Goal: Task Accomplishment & Management: Complete application form

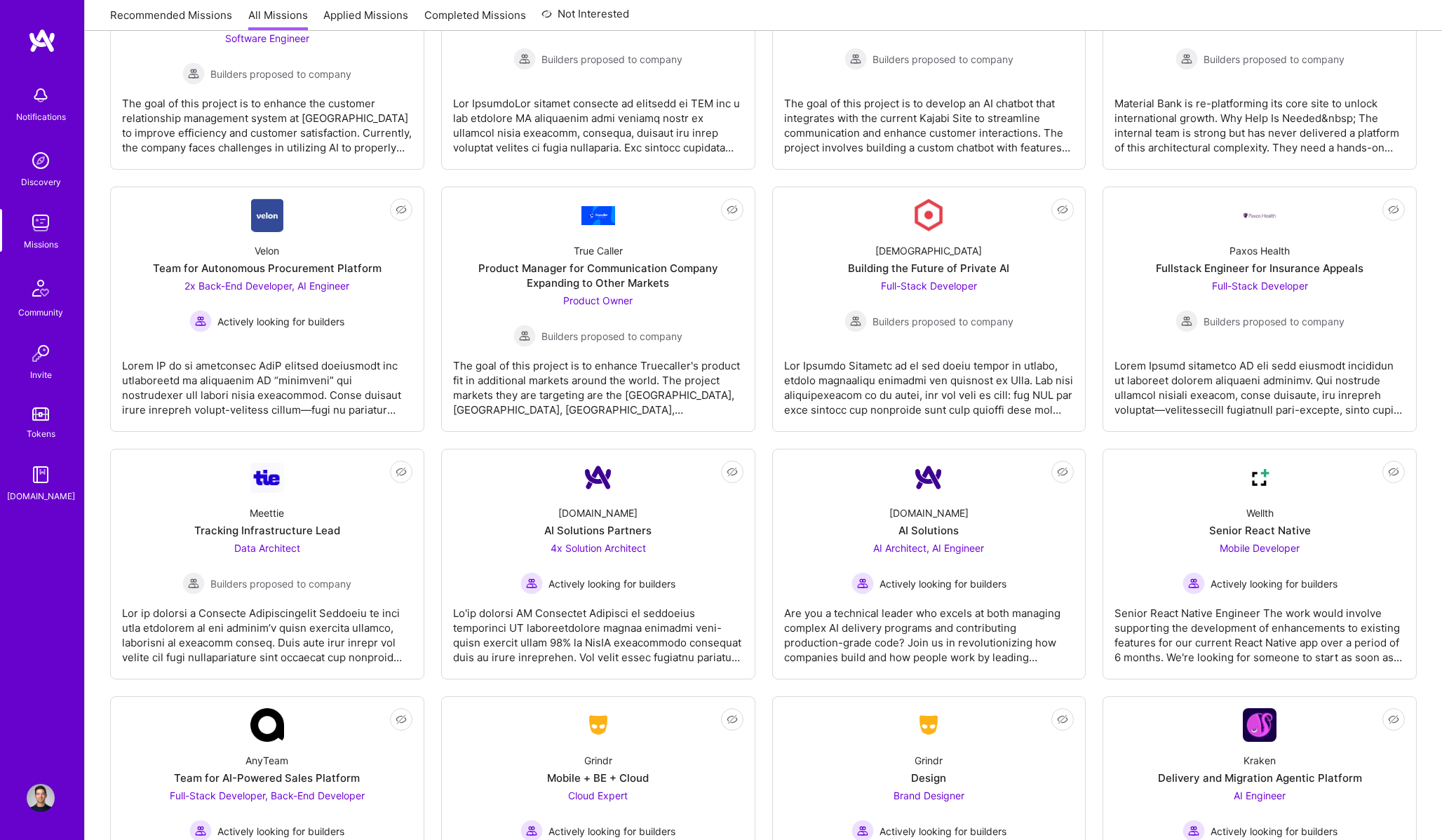
scroll to position [2074, 0]
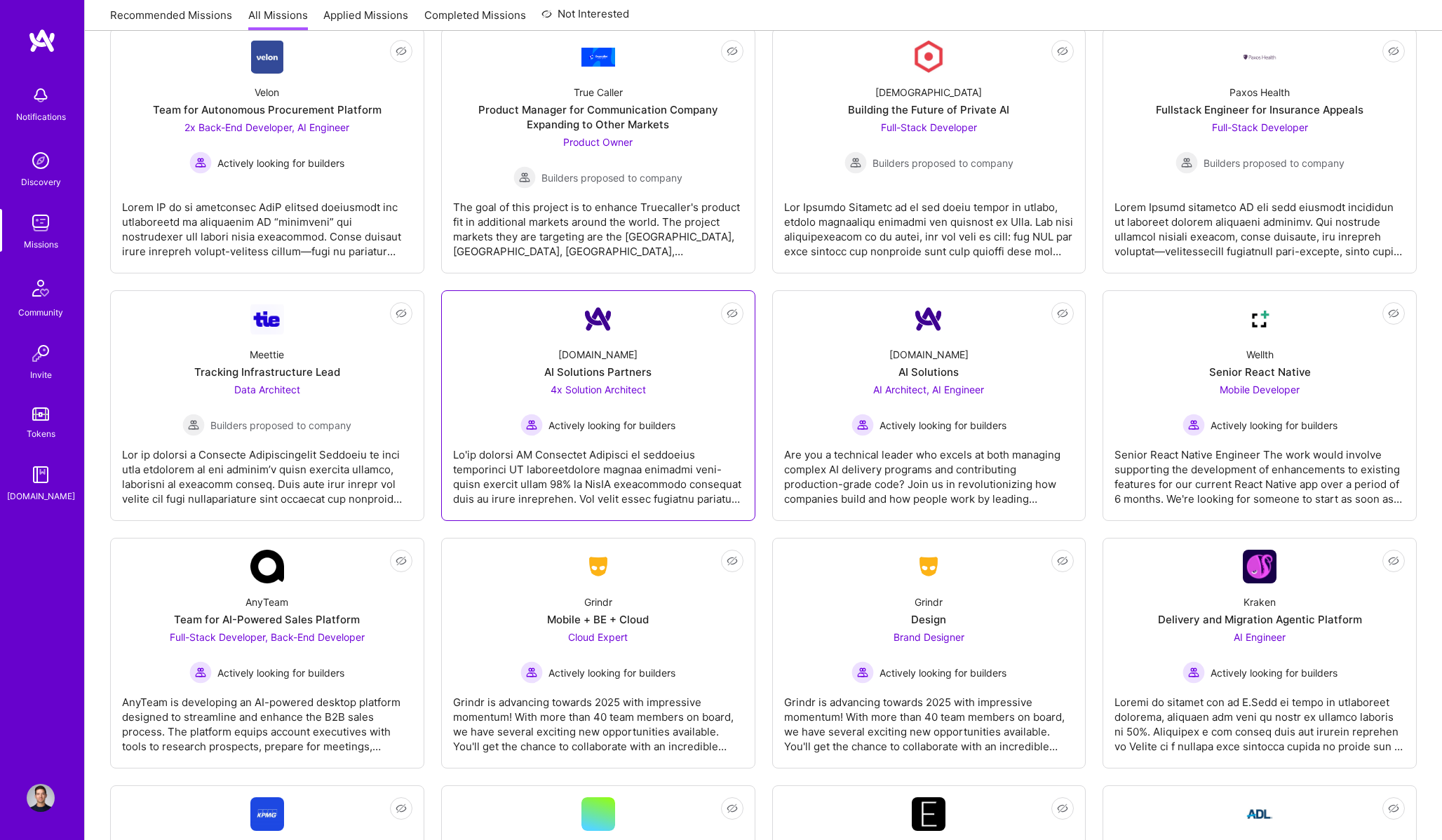
click at [676, 477] on div at bounding box center [598, 472] width 290 height 70
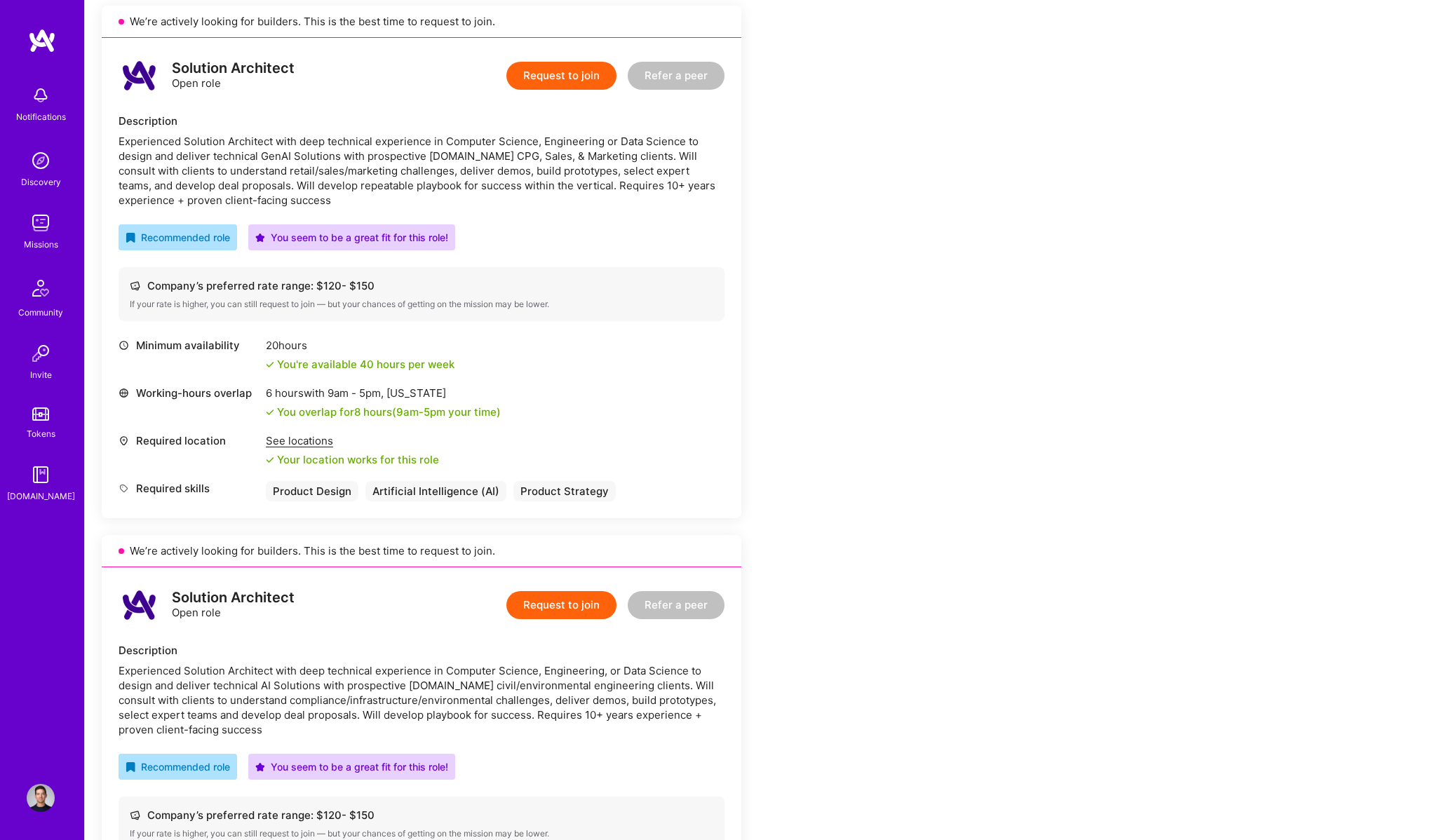
scroll to position [324, 0]
click at [574, 77] on button "Request to join" at bounding box center [562, 75] width 110 height 28
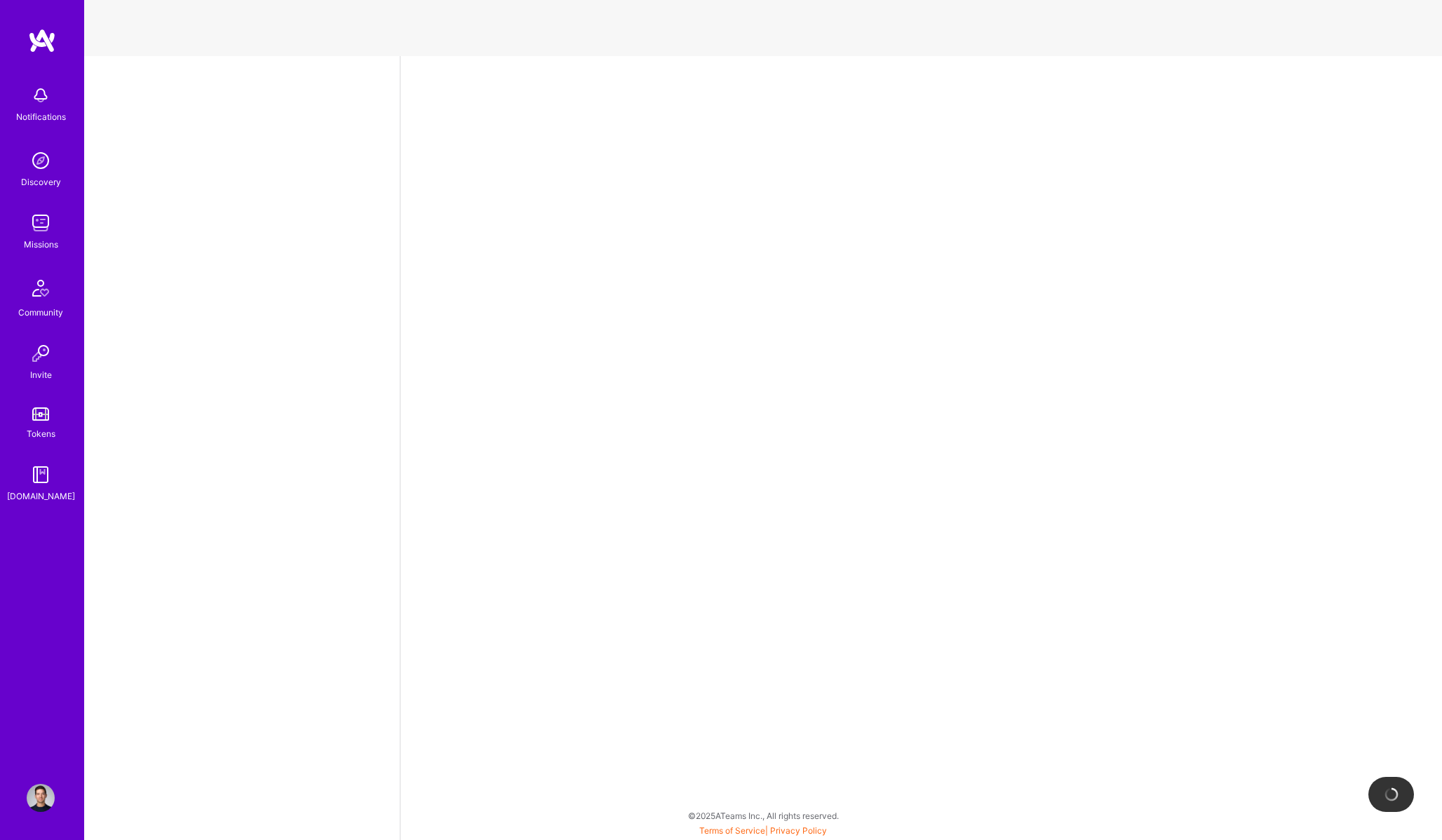
select select "CA"
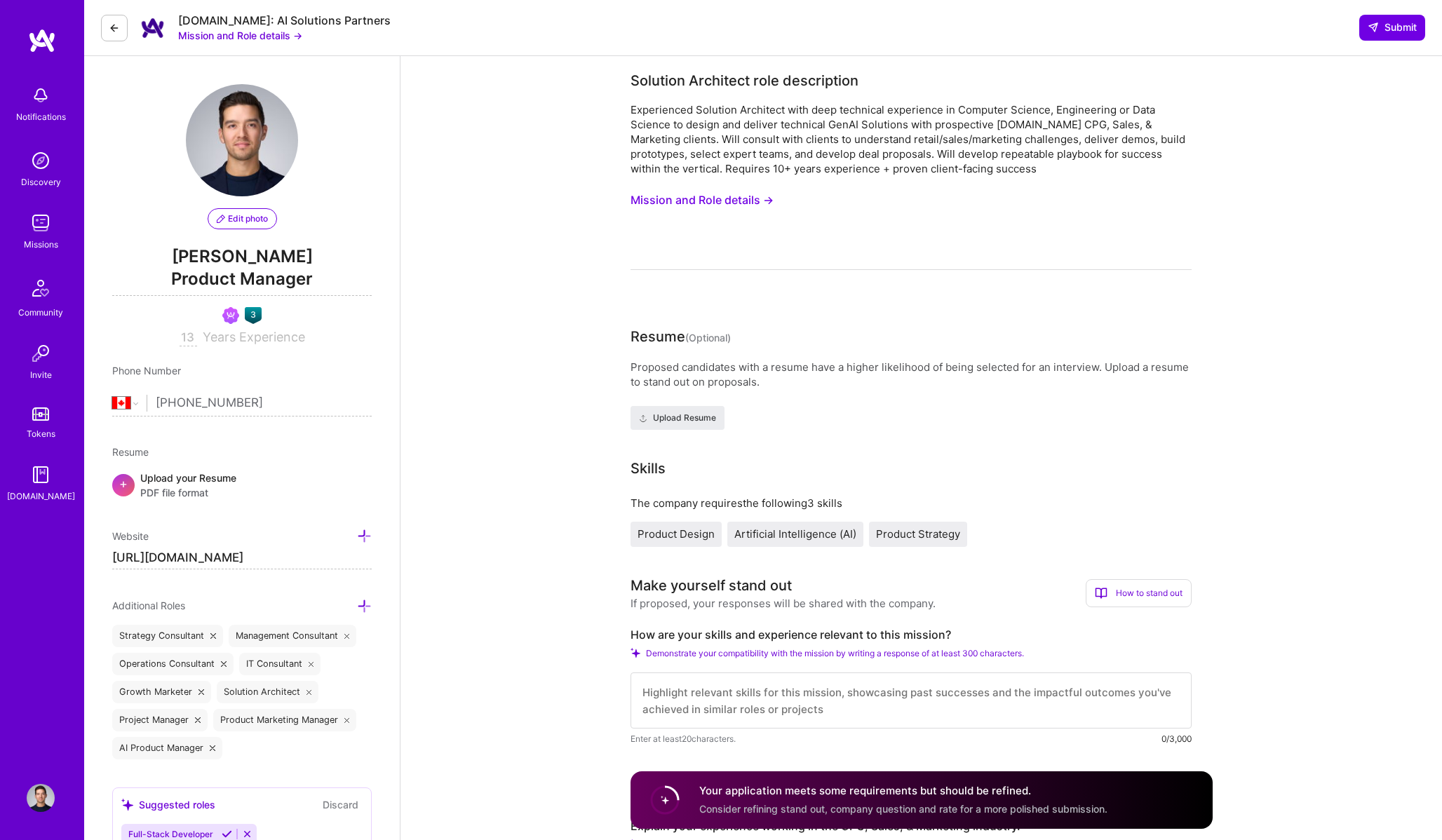
click at [186, 267] on span "[PERSON_NAME]" at bounding box center [242, 256] width 260 height 21
click at [176, 278] on span "Product Manager" at bounding box center [242, 281] width 260 height 29
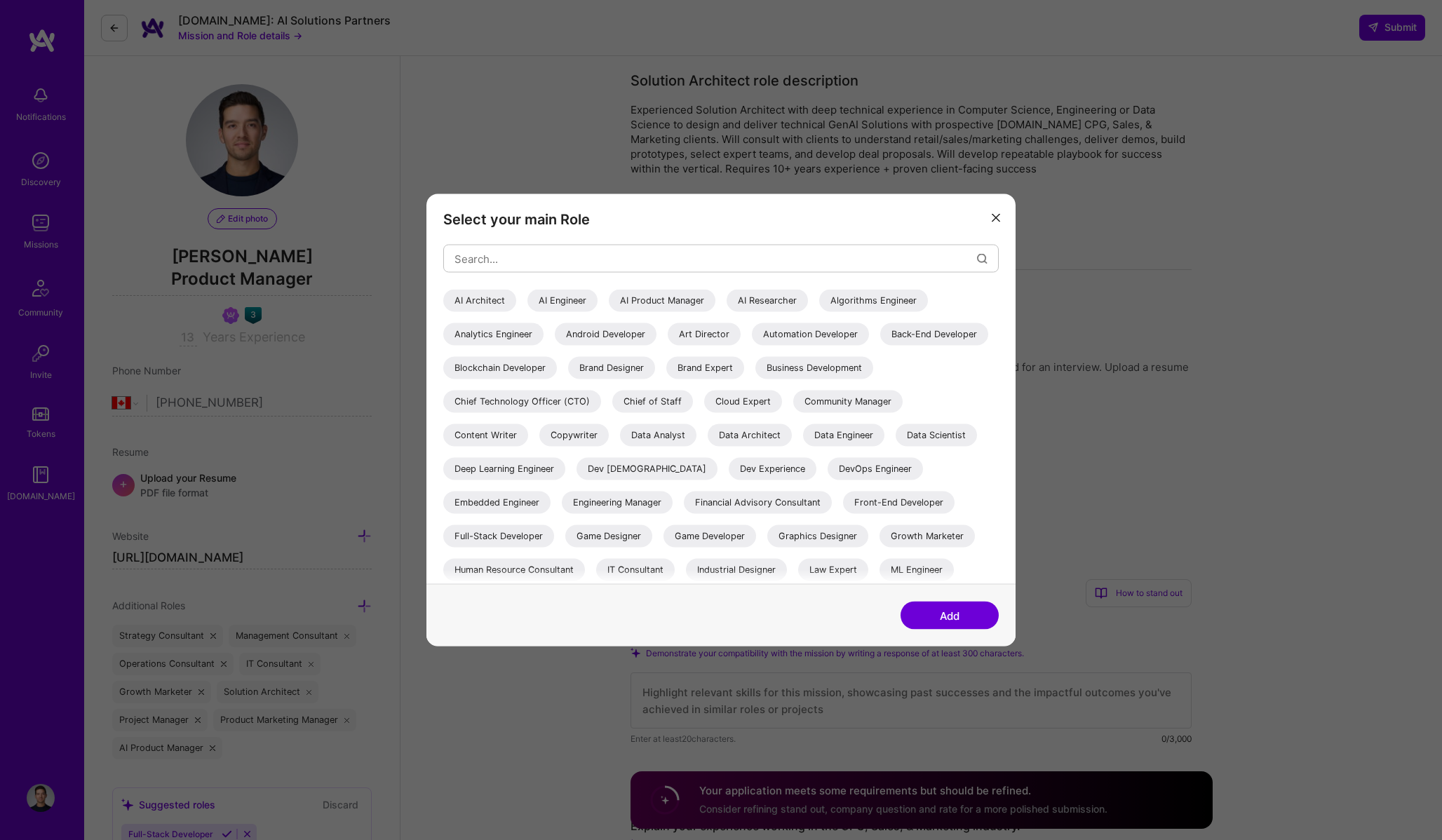
click at [653, 306] on div "AI Product Manager" at bounding box center [662, 301] width 107 height 23
click at [957, 626] on button "Add" at bounding box center [949, 616] width 98 height 28
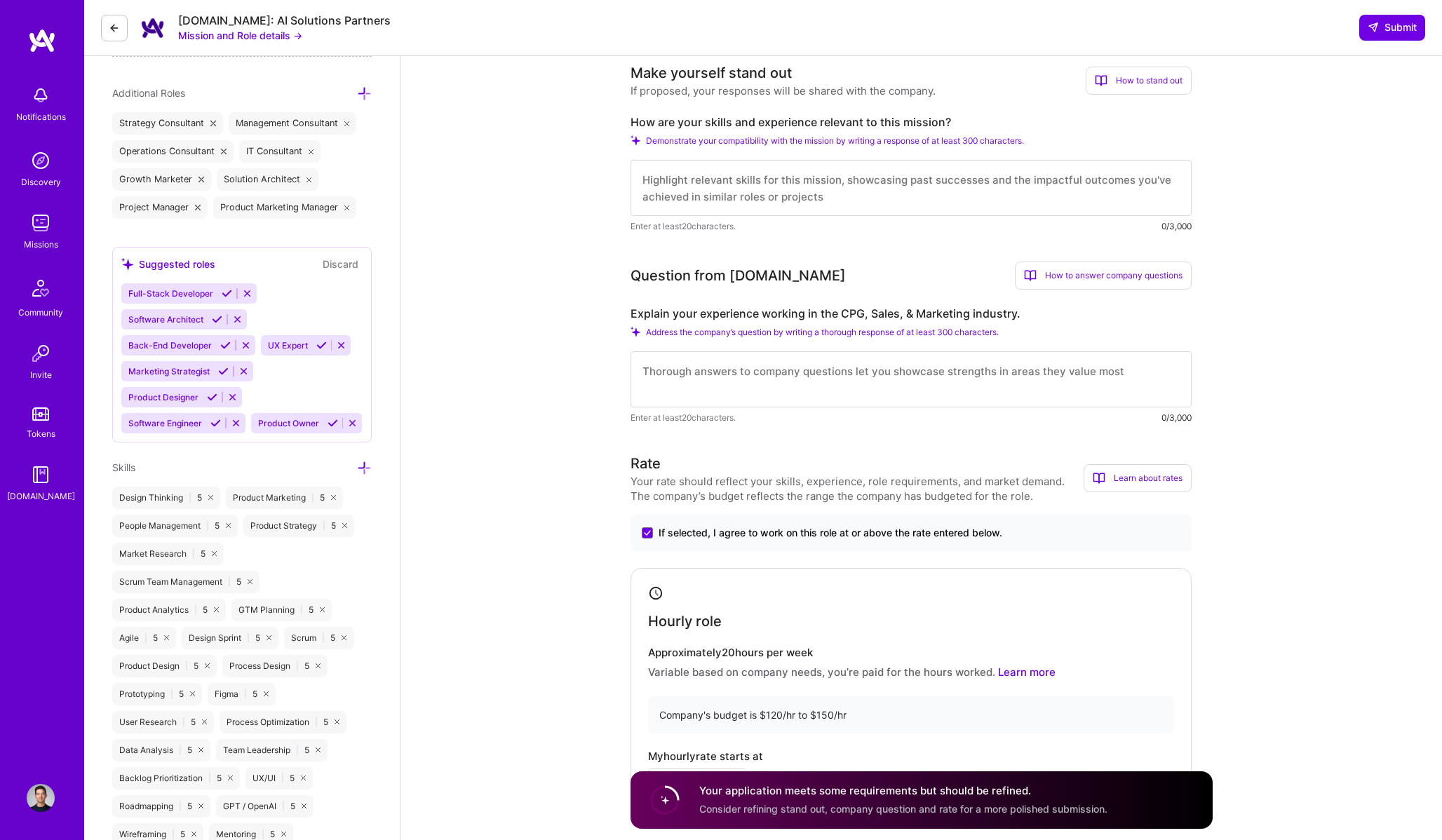
scroll to position [572, 0]
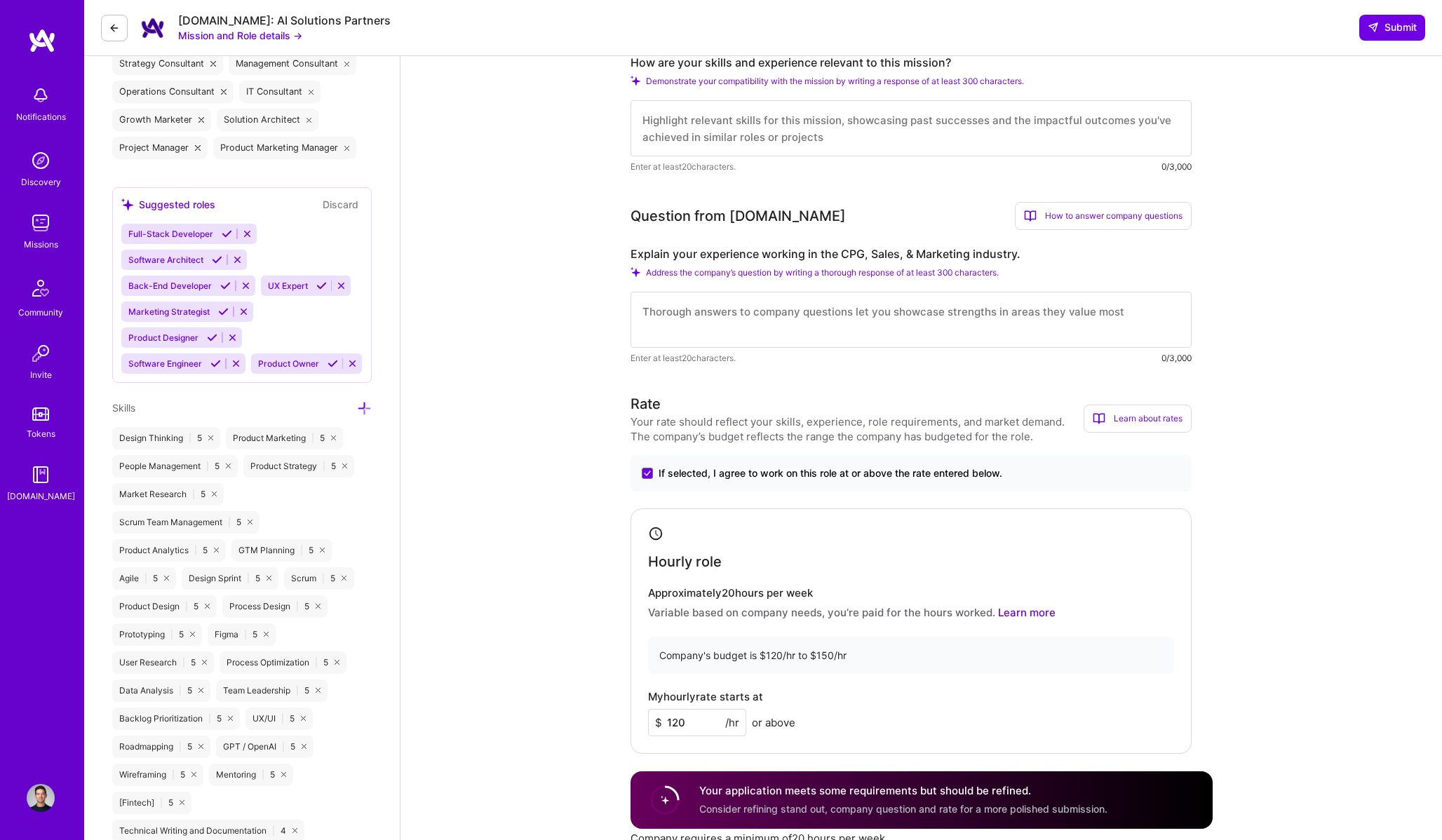
click at [690, 721] on input "120" at bounding box center [697, 723] width 98 height 27
type input "150"
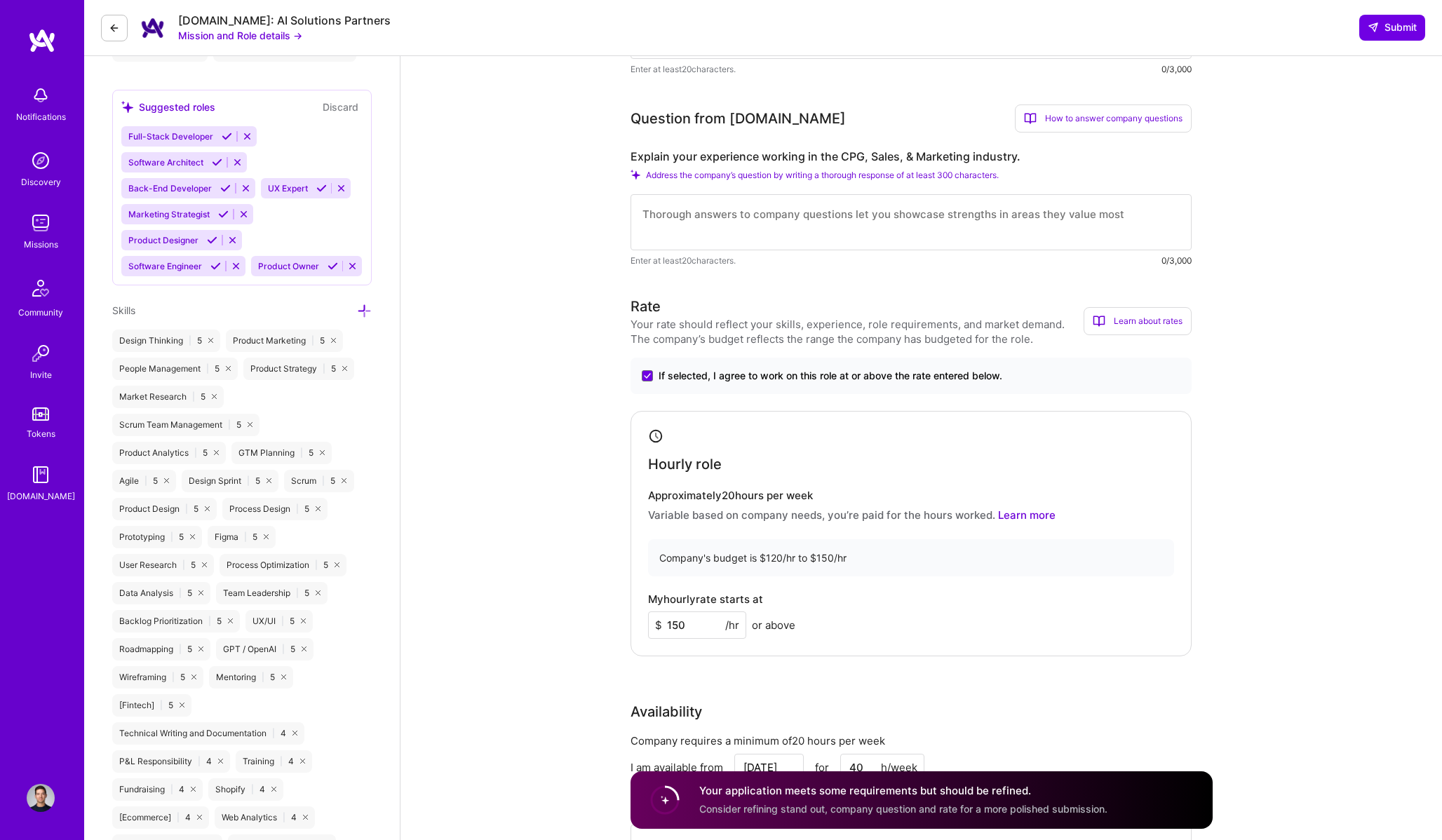
scroll to position [780, 0]
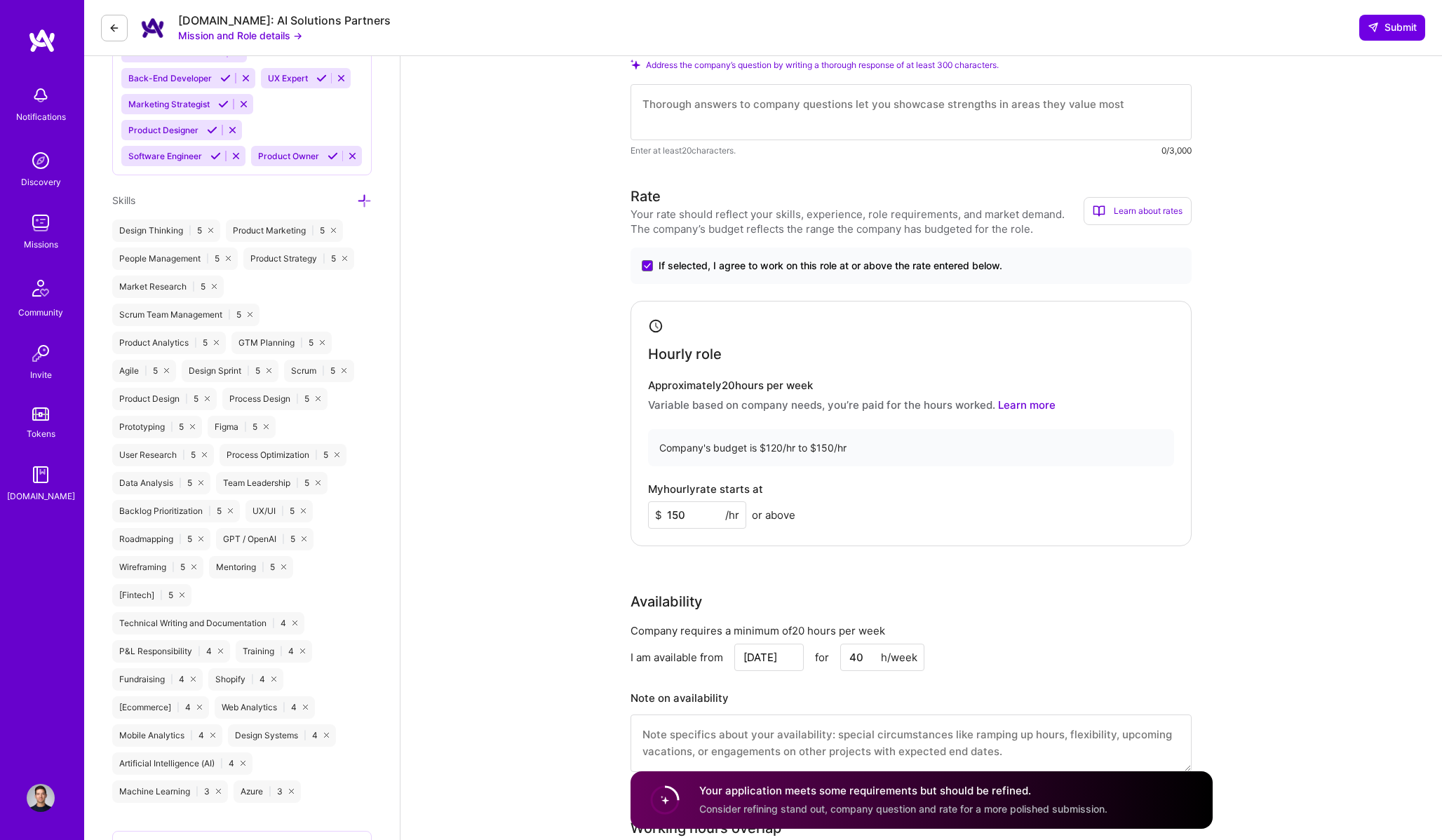
click at [117, 25] on icon at bounding box center [114, 28] width 11 height 11
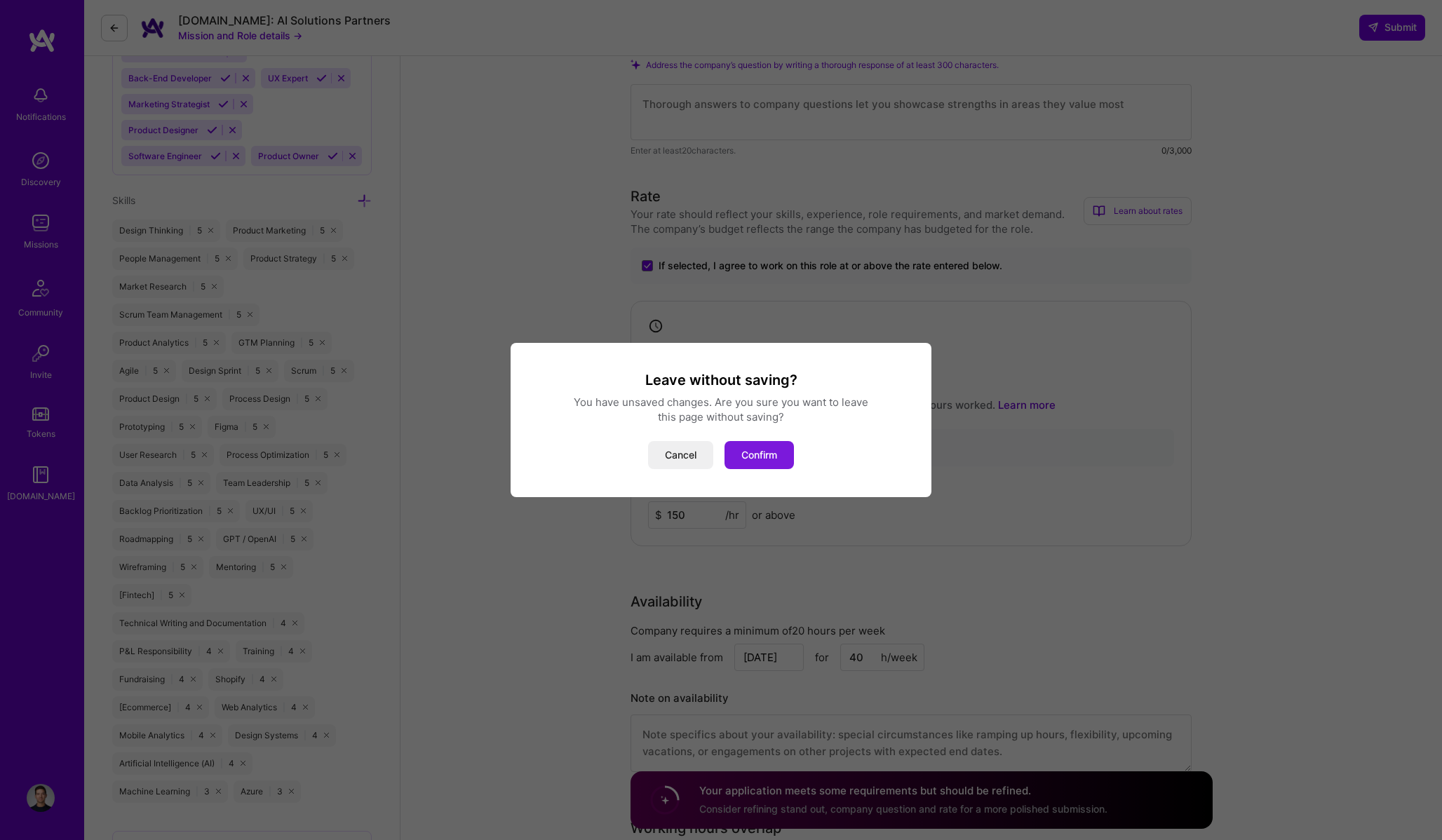
click at [744, 448] on button "Confirm" at bounding box center [759, 455] width 69 height 28
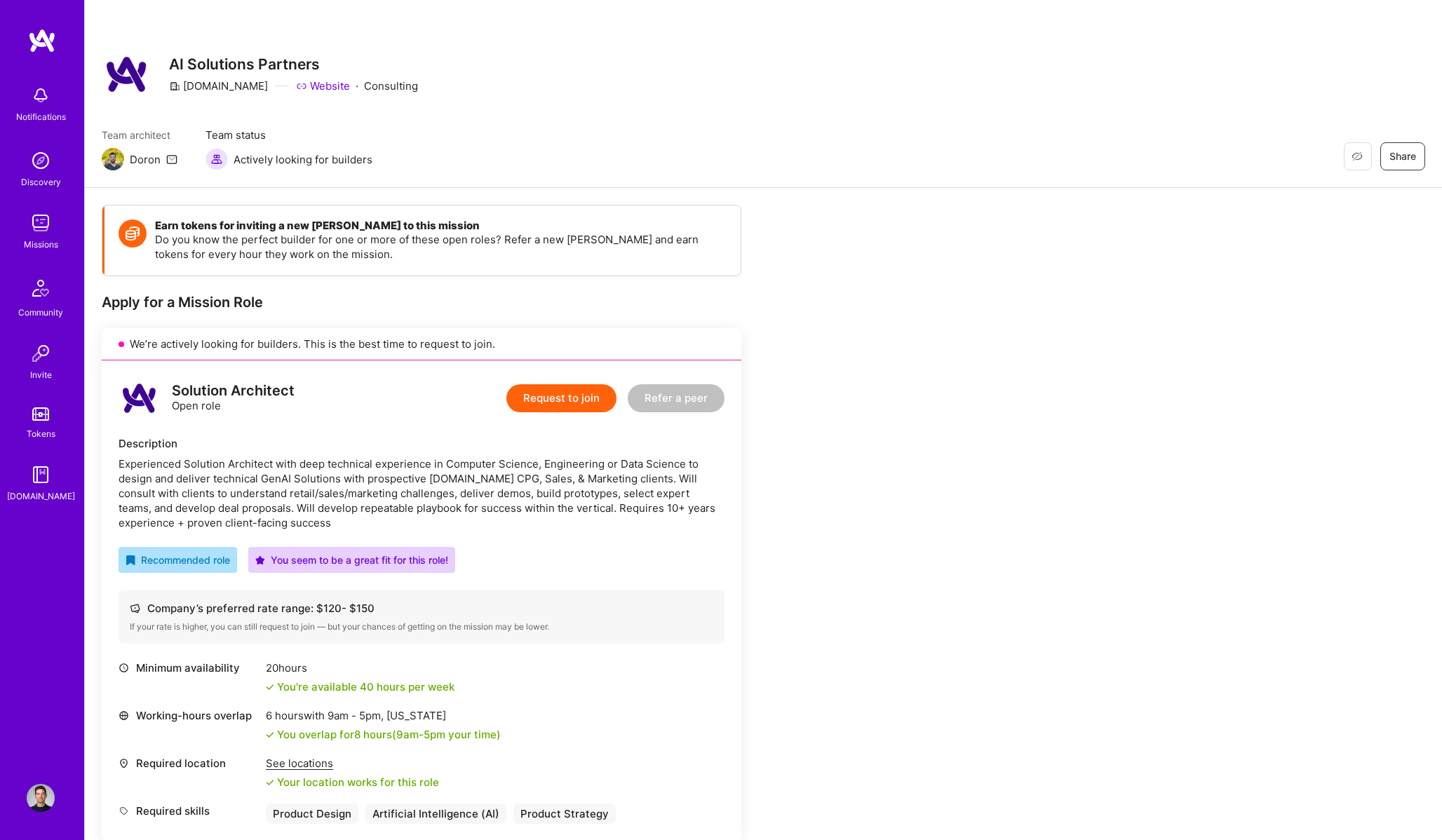
click at [140, 161] on div "Doron" at bounding box center [144, 159] width 31 height 15
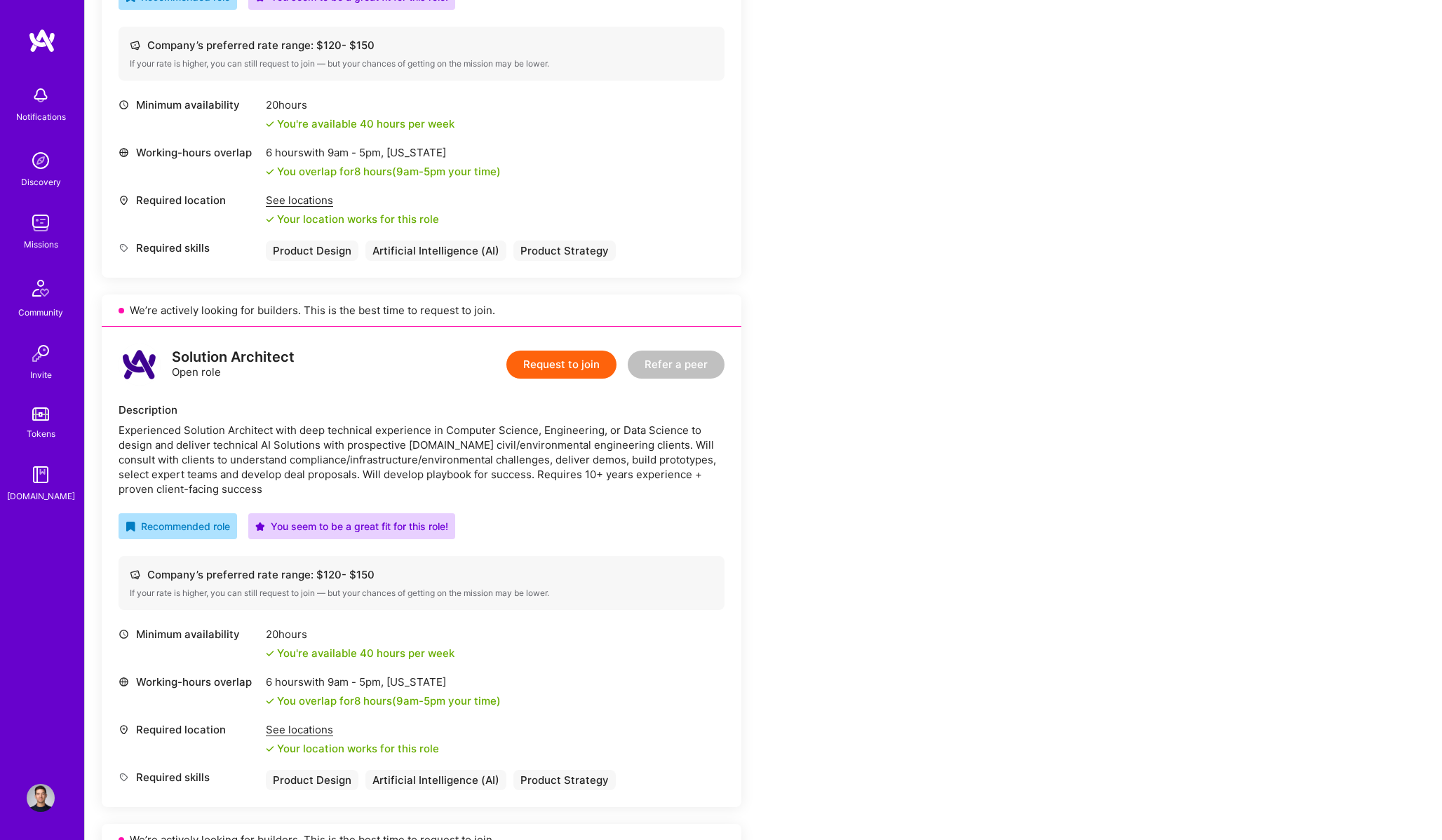
scroll to position [614, 0]
